Goal: Check status: Check status

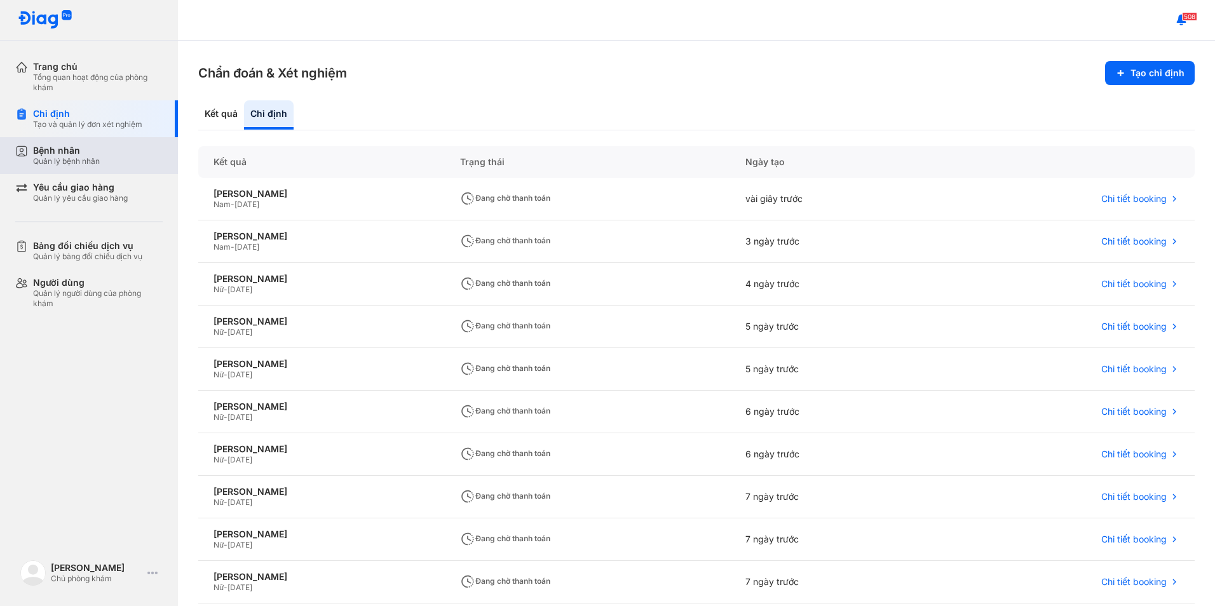
click at [71, 159] on div "Quản lý bệnh nhân" at bounding box center [66, 161] width 67 height 10
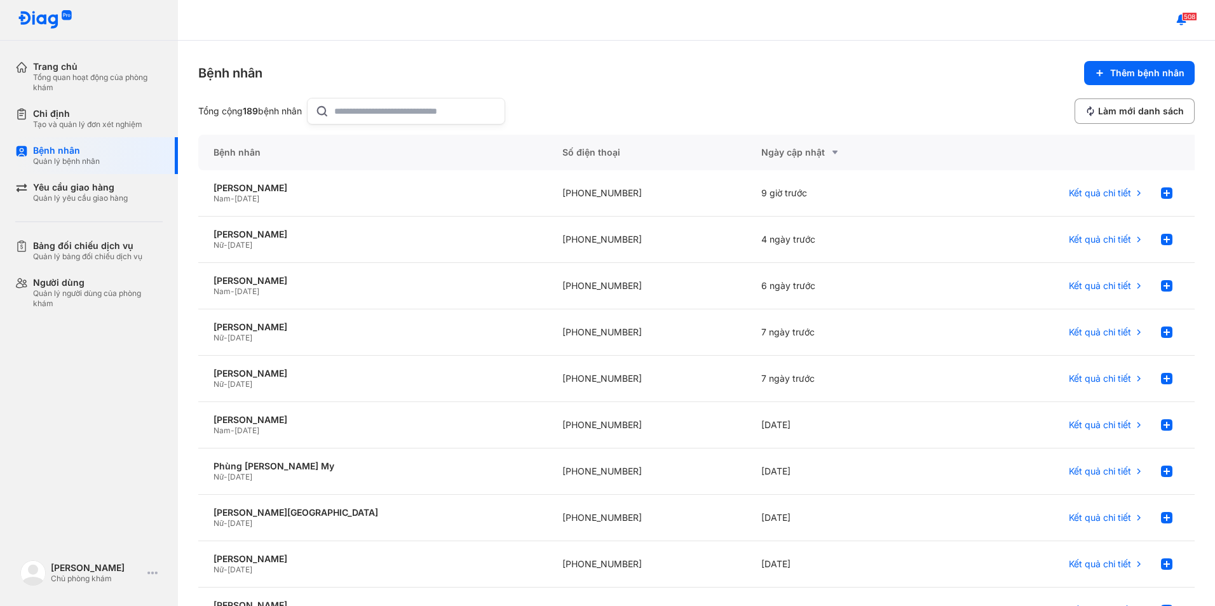
click at [346, 118] on input "text" at bounding box center [415, 111] width 163 height 25
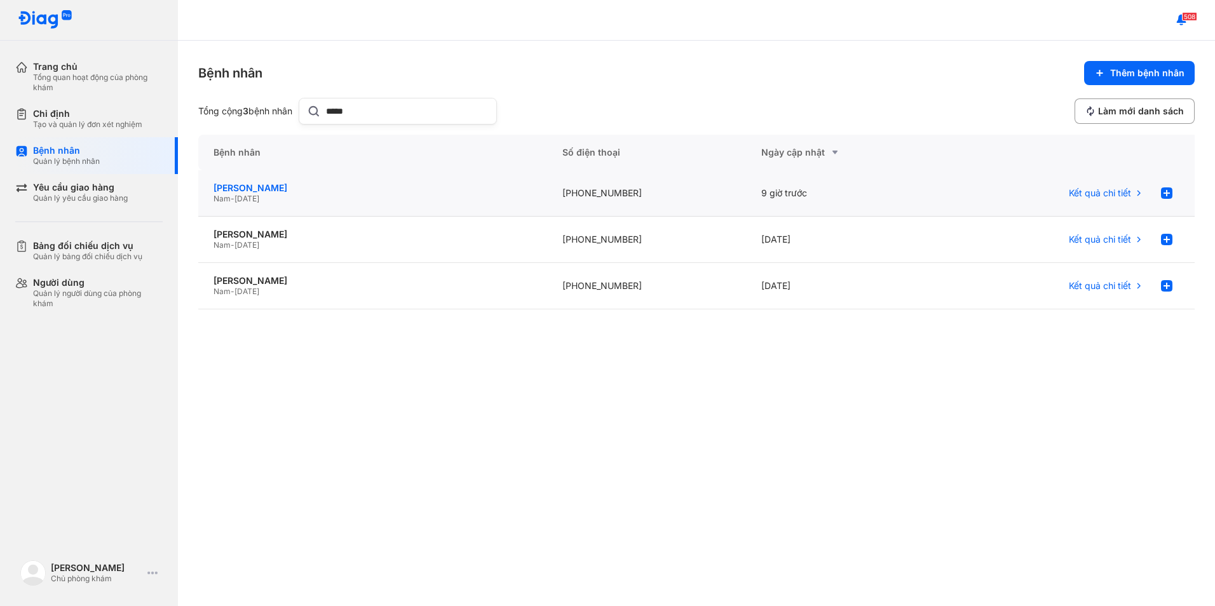
type input "*****"
click at [259, 188] on div "[PERSON_NAME]" at bounding box center [373, 187] width 318 height 11
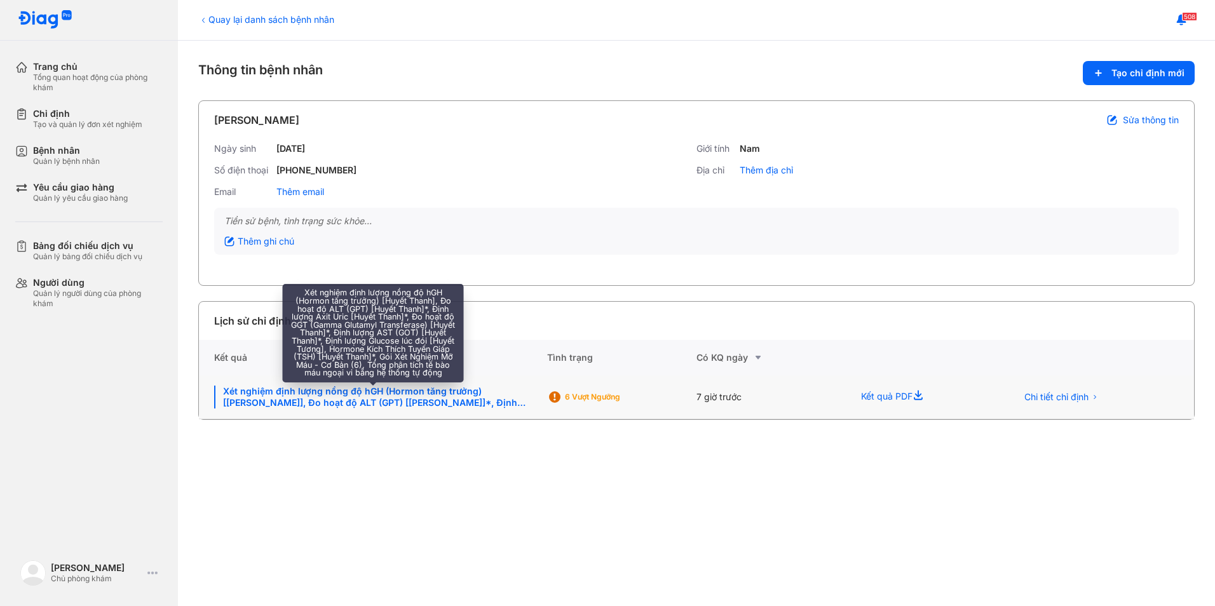
click at [328, 398] on div "Xét nghiệm định lượng nồng độ hGH (Hormon tăng trưởng) [[PERSON_NAME]], Đo hoạt…" at bounding box center [373, 397] width 318 height 23
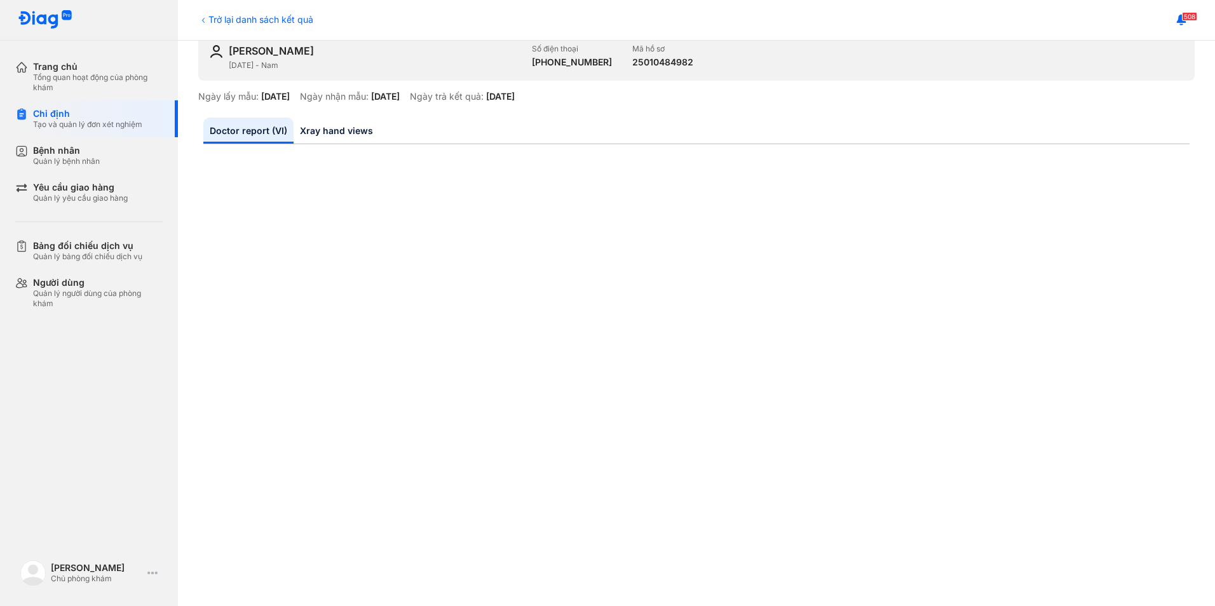
scroll to position [64, 0]
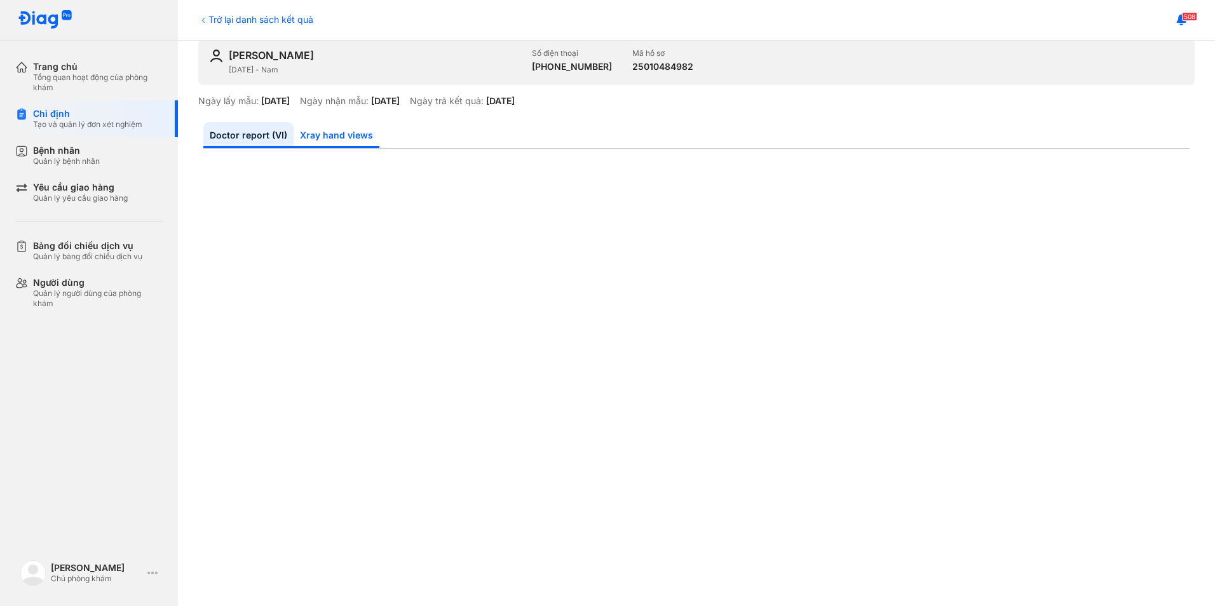
click at [330, 128] on link "Xray hand views" at bounding box center [337, 135] width 86 height 26
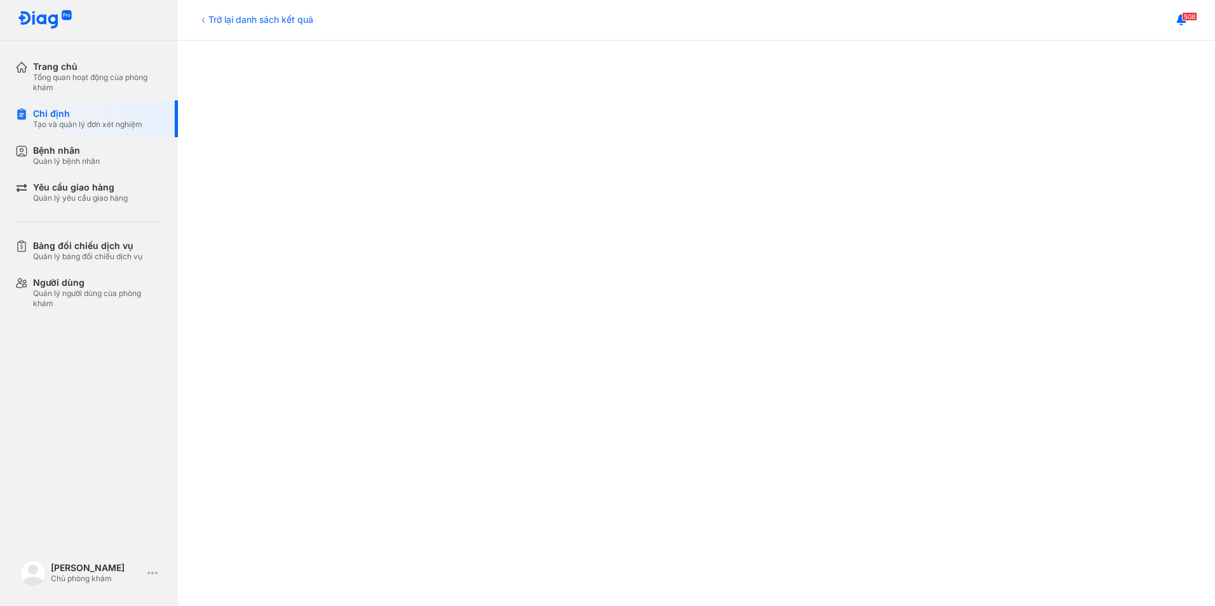
scroll to position [0, 0]
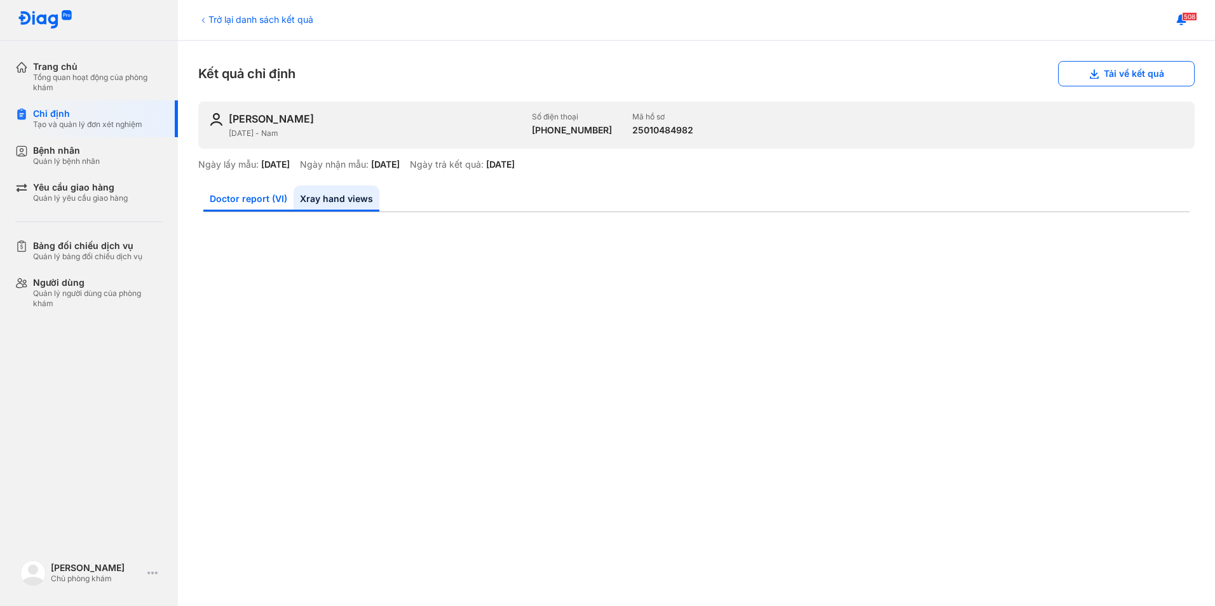
click at [250, 199] on link "Doctor report (VI)" at bounding box center [248, 199] width 90 height 26
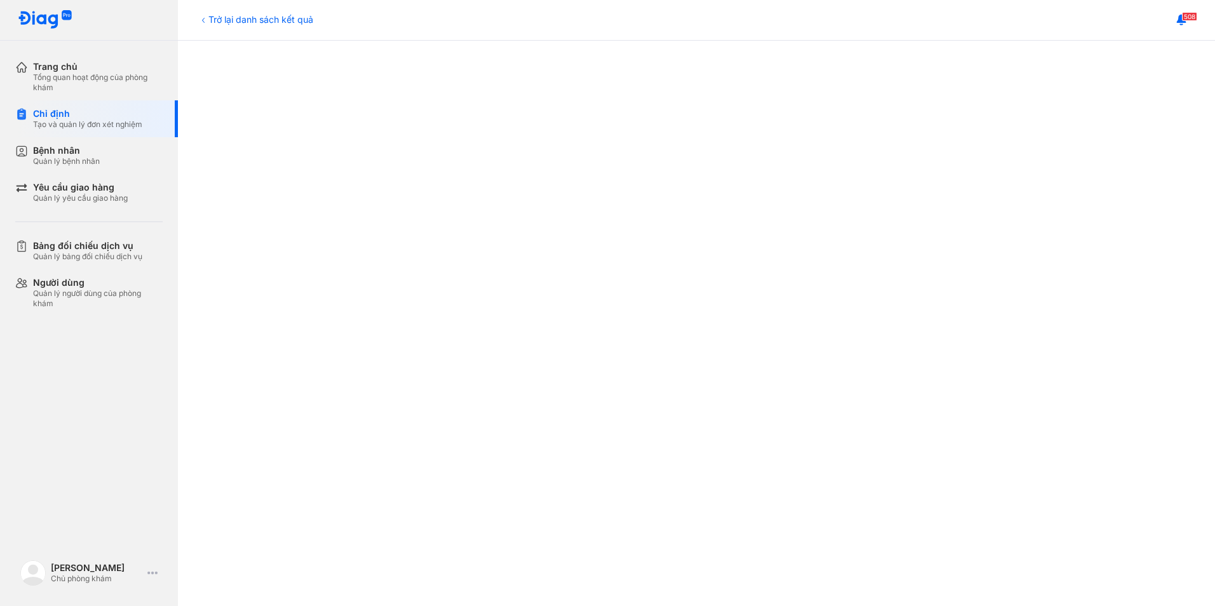
scroll to position [445, 0]
